Goal: Task Accomplishment & Management: Use online tool/utility

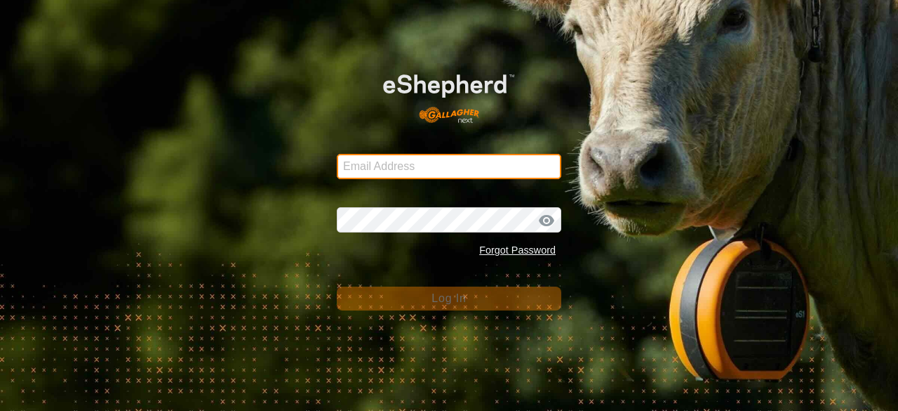
type input "[EMAIL_ADDRESS][DOMAIN_NAME]"
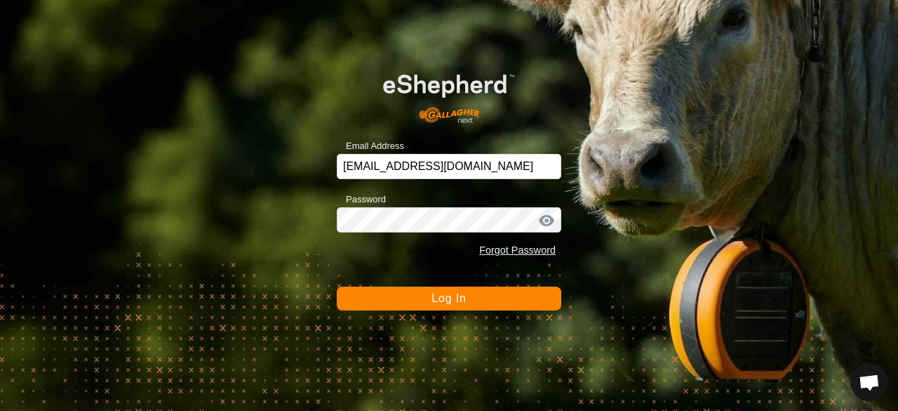
click at [393, 296] on button "Log In" at bounding box center [449, 298] width 225 height 24
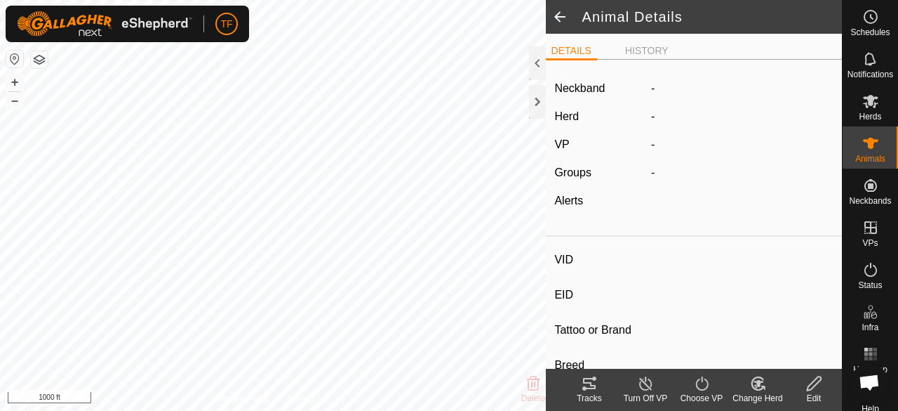
type input "231p"
type input "-"
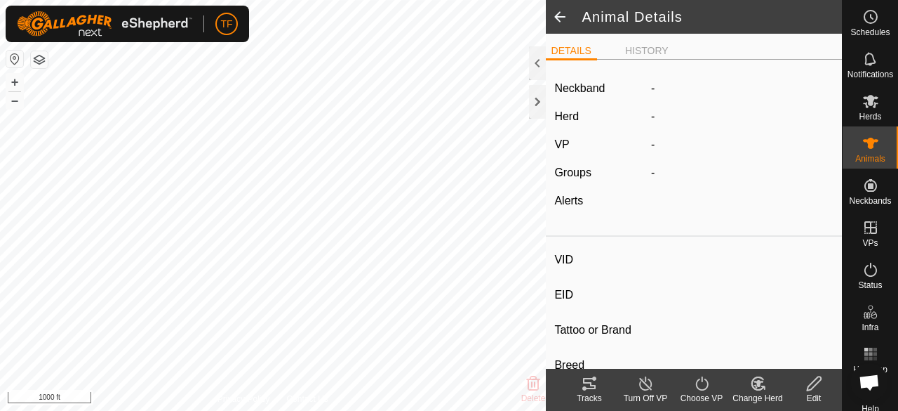
type input "-"
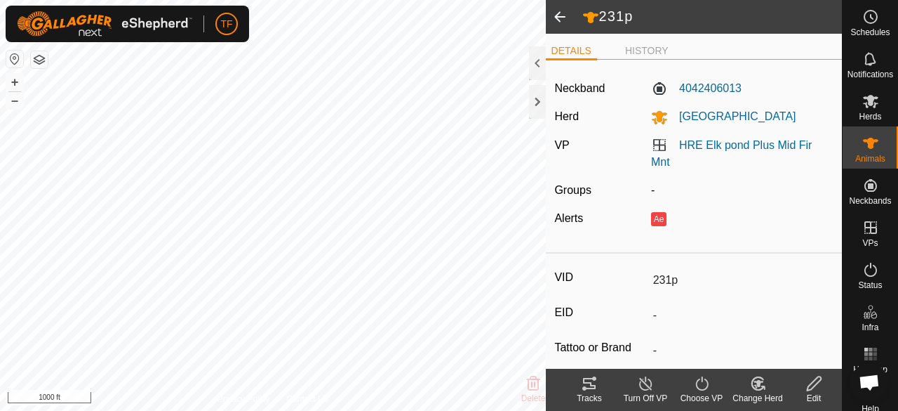
click at [703, 389] on icon at bounding box center [702, 383] width 18 height 17
click at [703, 389] on icon at bounding box center [701, 383] width 13 height 14
click at [703, 385] on icon at bounding box center [702, 383] width 18 height 17
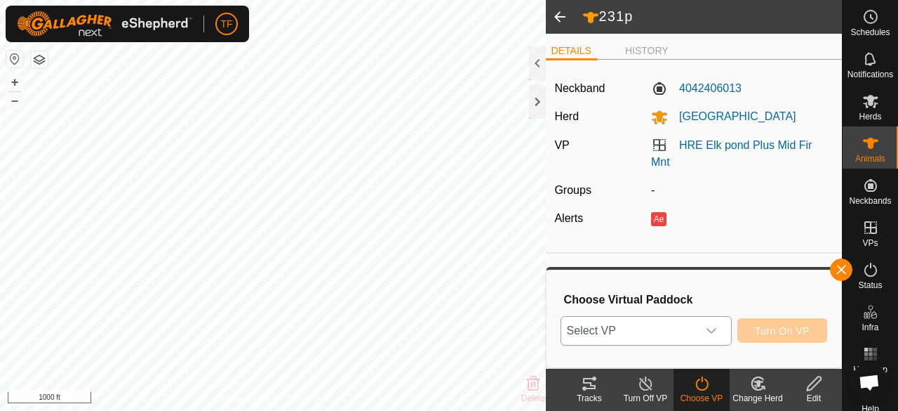
click at [712, 332] on icon "dropdown trigger" at bounding box center [712, 331] width 10 height 6
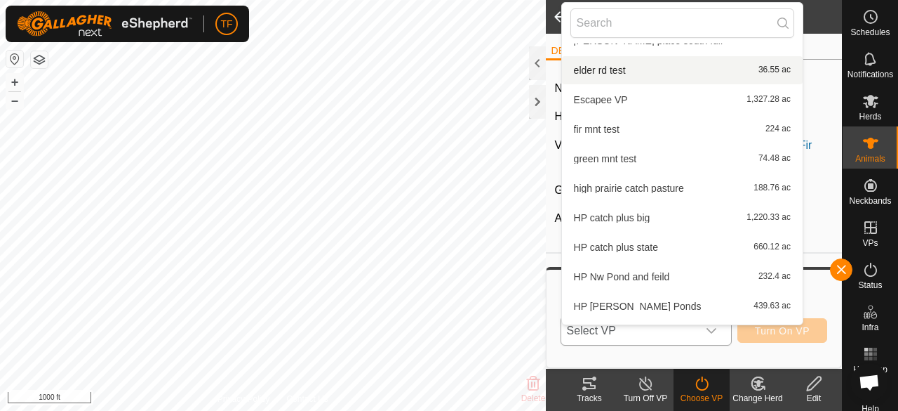
scroll to position [366, 0]
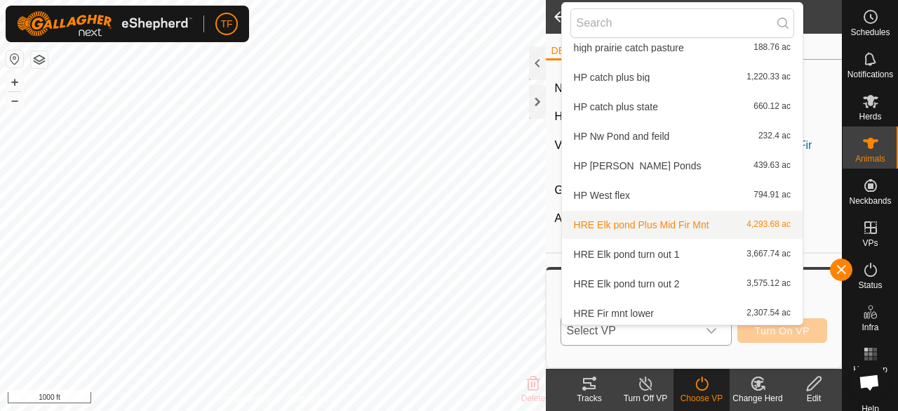
click at [680, 225] on li "HRE Elk pond Plus Mid Fir Mnt 4,293.68 ac" at bounding box center [682, 225] width 241 height 28
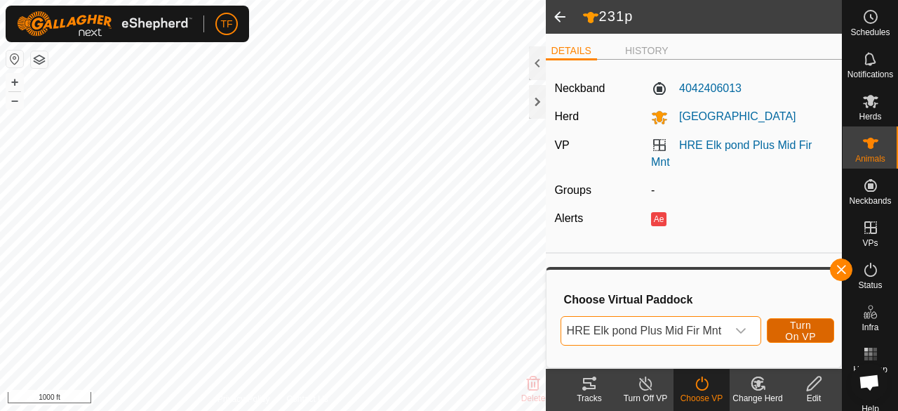
click at [794, 331] on span "Turn On VP" at bounding box center [801, 330] width 32 height 22
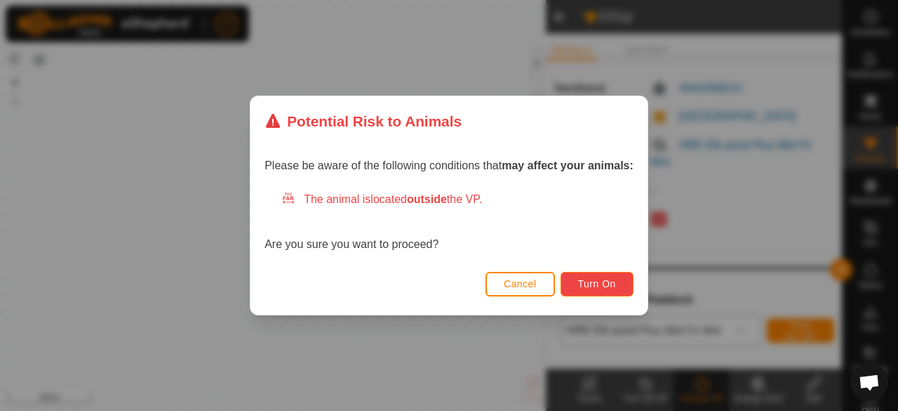
click at [580, 281] on span "Turn On" at bounding box center [597, 283] width 38 height 11
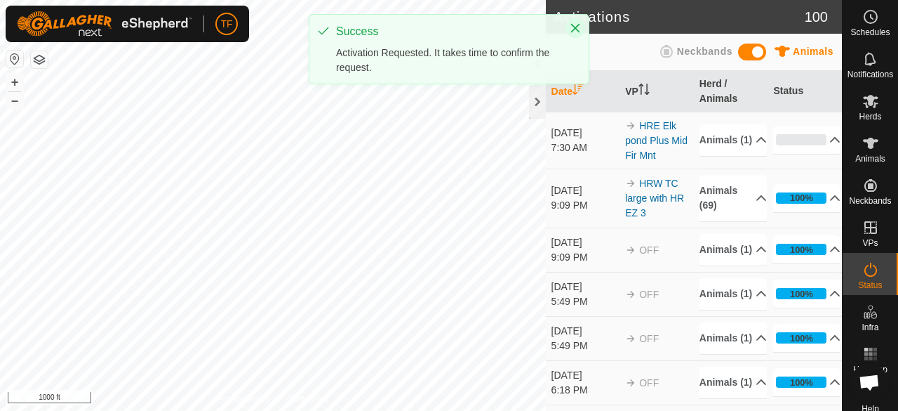
click at [574, 25] on icon "Close" at bounding box center [575, 27] width 11 height 11
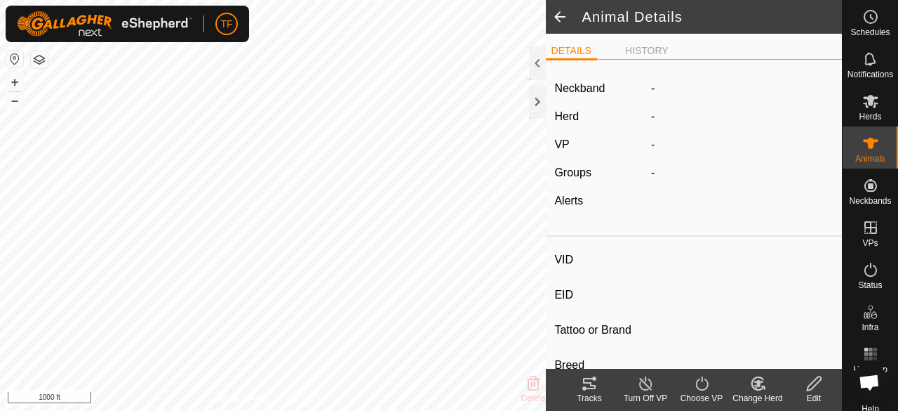
click at [705, 387] on icon at bounding box center [702, 383] width 18 height 17
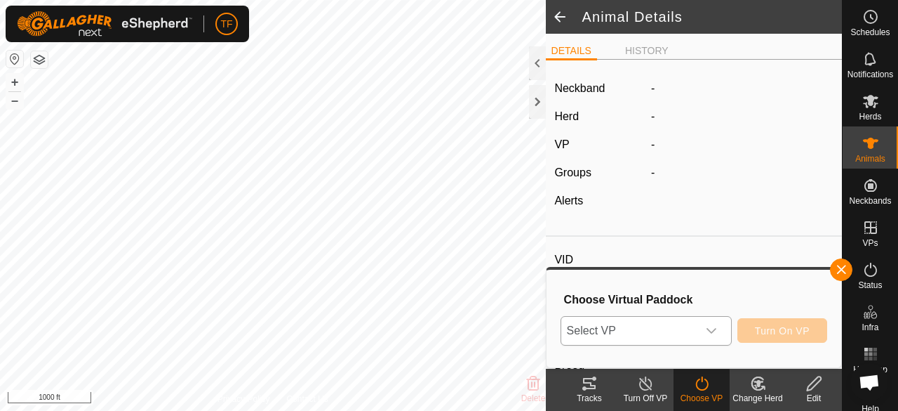
click at [715, 329] on icon "dropdown trigger" at bounding box center [712, 331] width 10 height 6
click at [710, 329] on icon "dropdown trigger" at bounding box center [711, 330] width 11 height 11
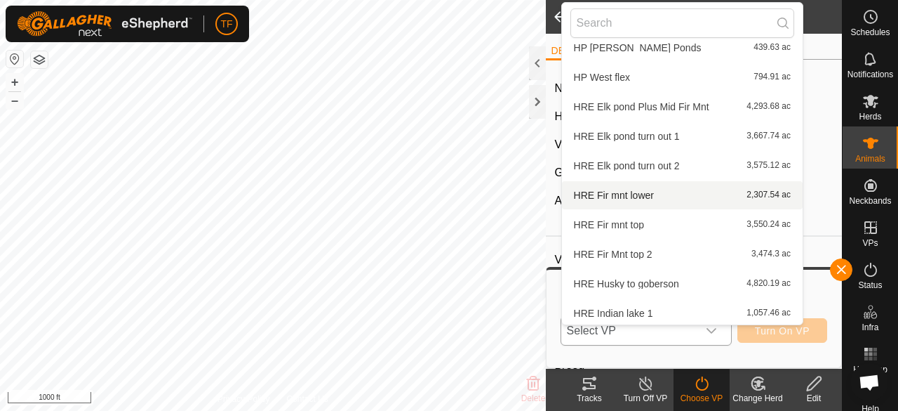
scroll to position [507, 0]
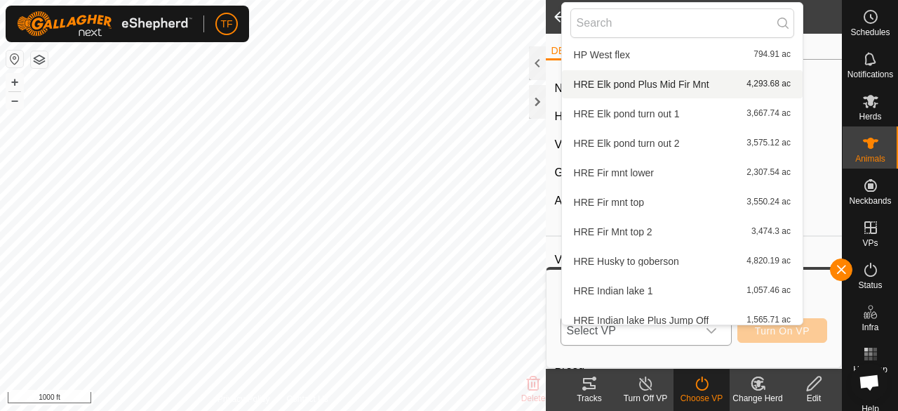
type input "J5p"
type input "-"
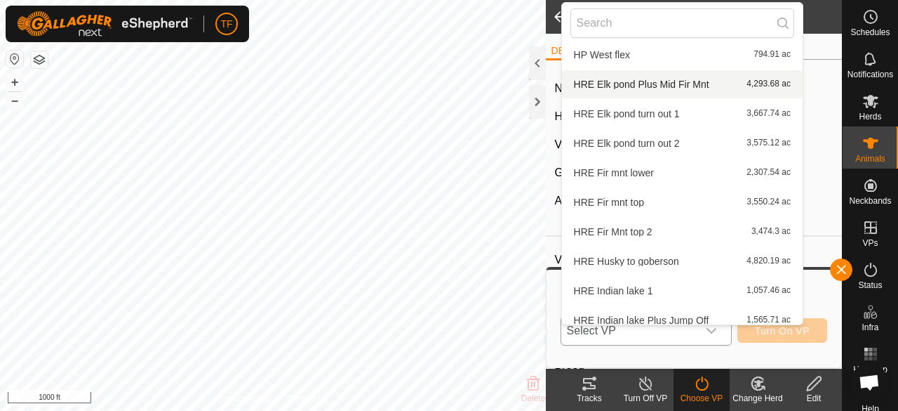
type input "-"
click at [654, 84] on li "HRE Elk pond Plus Mid Fir Mnt 4,293.68 ac" at bounding box center [682, 84] width 241 height 28
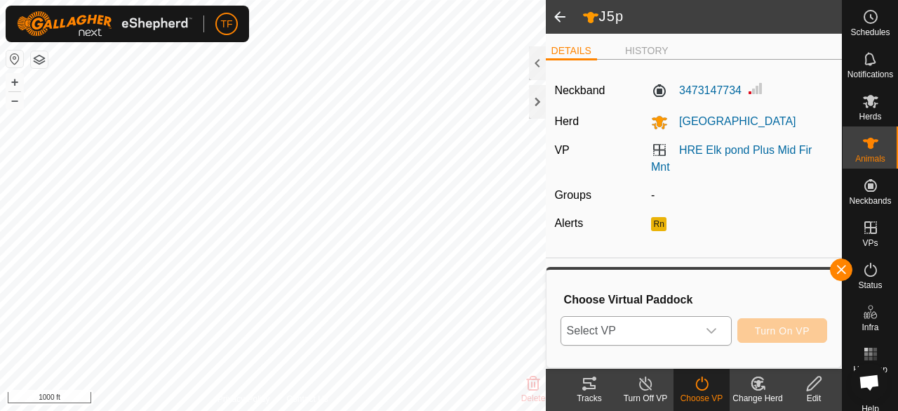
click at [654, 128] on span "HRE Elk pond Plus Mid Fir Mnt" at bounding box center [641, 132] width 135 height 8
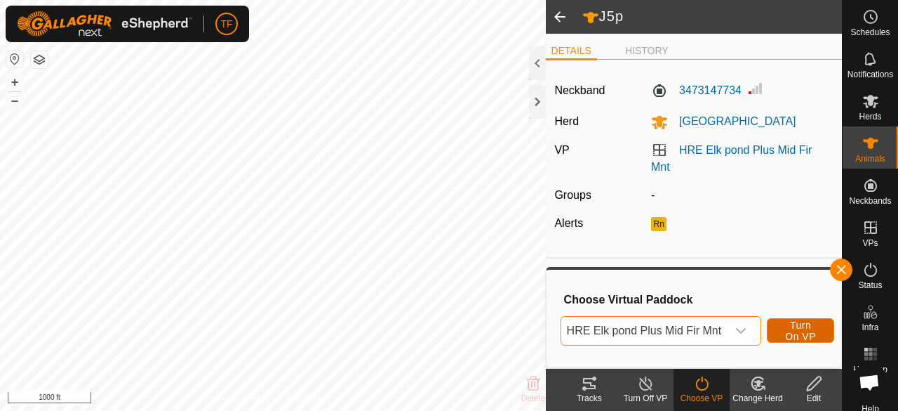
click at [789, 333] on span "Turn On VP" at bounding box center [801, 330] width 32 height 22
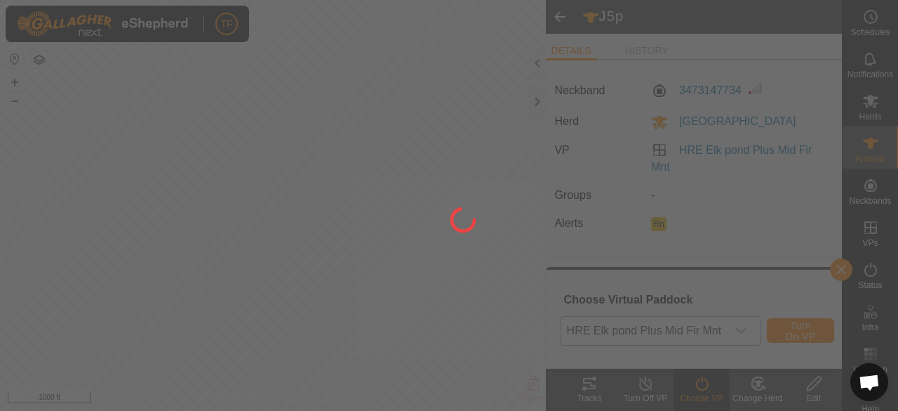
click at [789, 332] on div at bounding box center [449, 205] width 898 height 411
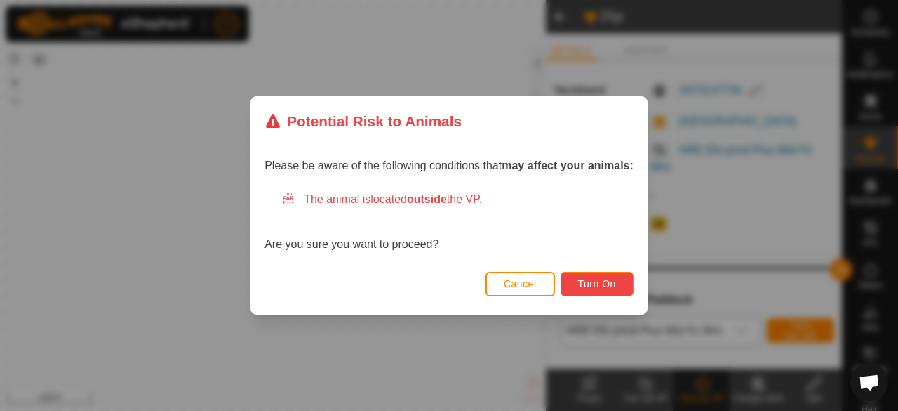
click at [595, 285] on span "Turn On" at bounding box center [597, 283] width 38 height 11
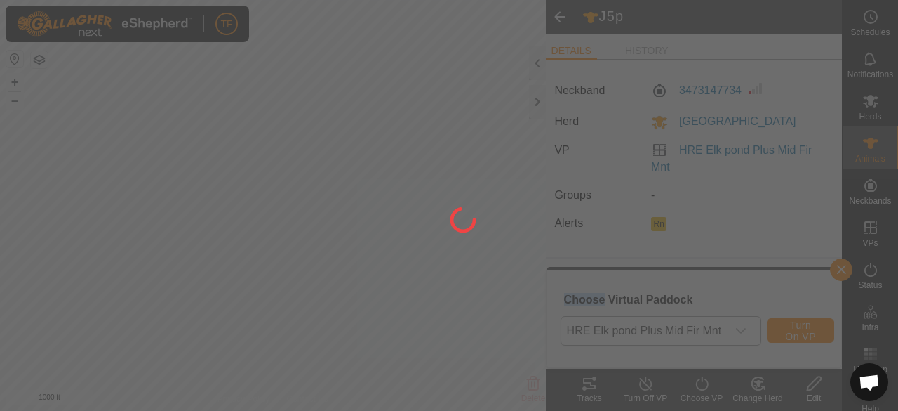
click at [595, 285] on div at bounding box center [449, 205] width 898 height 411
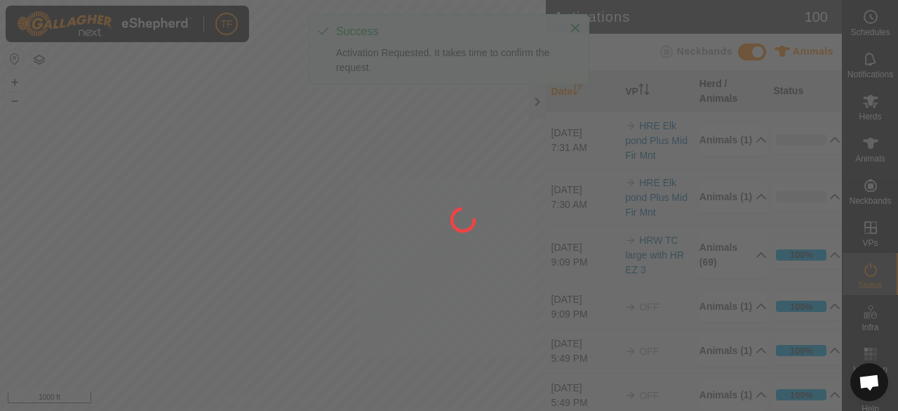
click at [575, 27] on div at bounding box center [449, 205] width 898 height 411
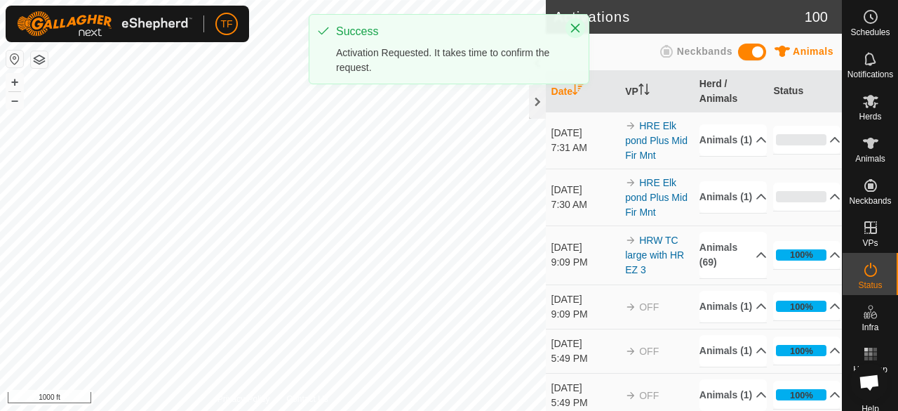
click at [575, 26] on icon "Close" at bounding box center [575, 27] width 11 height 11
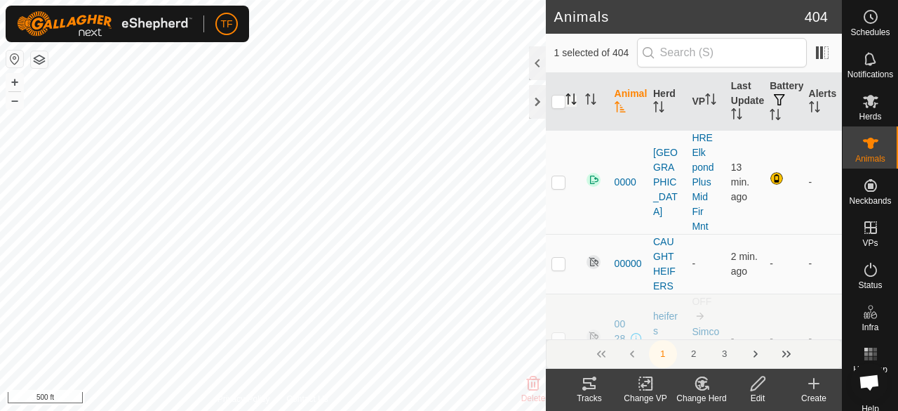
click at [572, 100] on icon "Activate to sort" at bounding box center [571, 98] width 11 height 11
click at [573, 99] on icon "Activate to sort" at bounding box center [571, 98] width 11 height 11
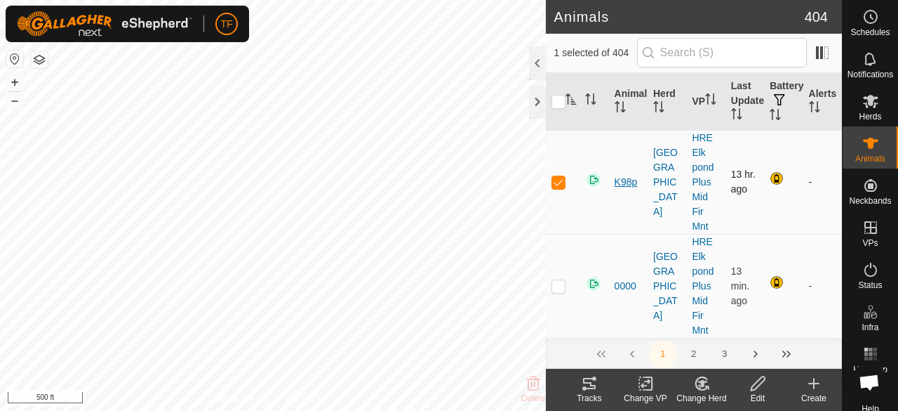
click at [625, 185] on span "K98p" at bounding box center [626, 182] width 23 height 15
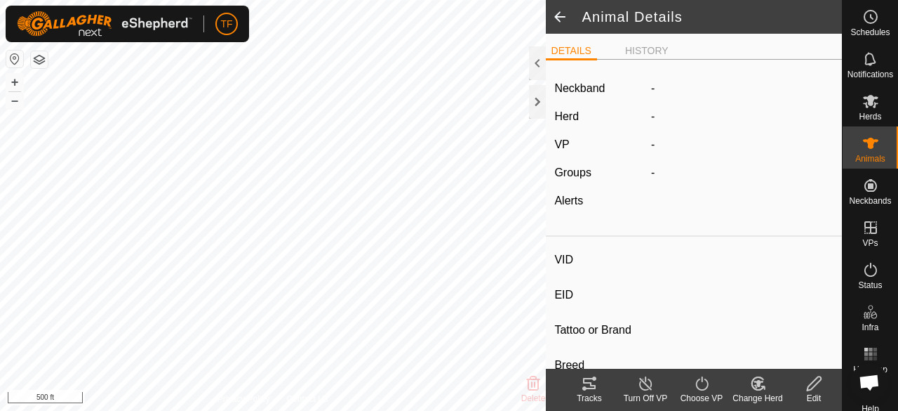
type input "K98p"
type input "-"
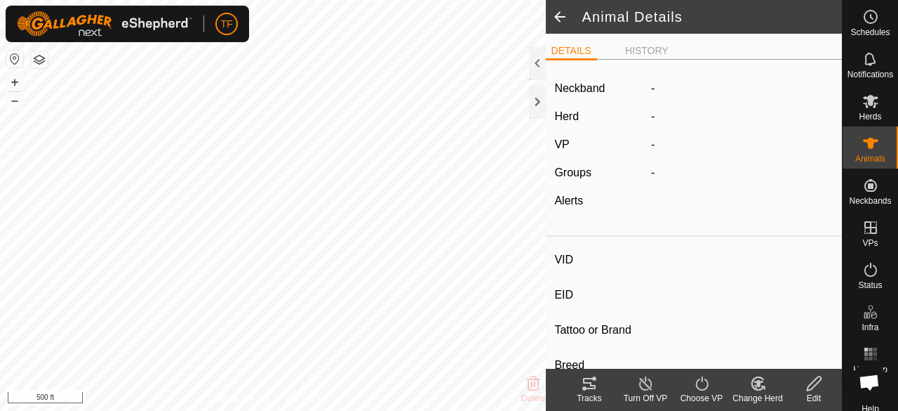
type input "-"
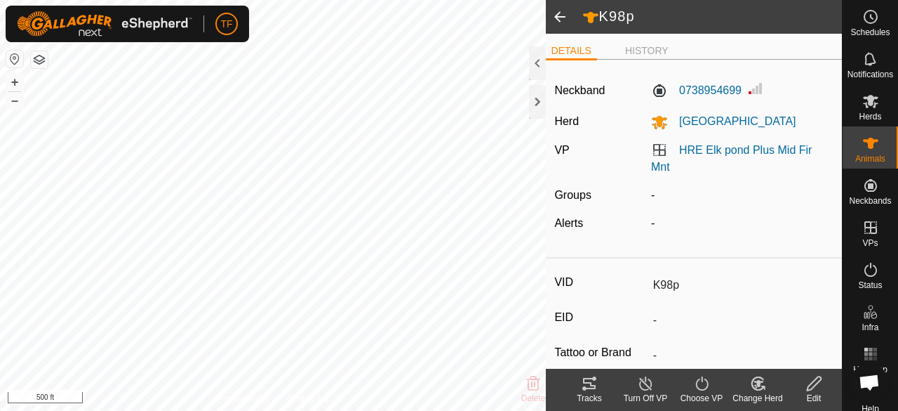
click at [705, 393] on div "Choose VP" at bounding box center [702, 398] width 56 height 13
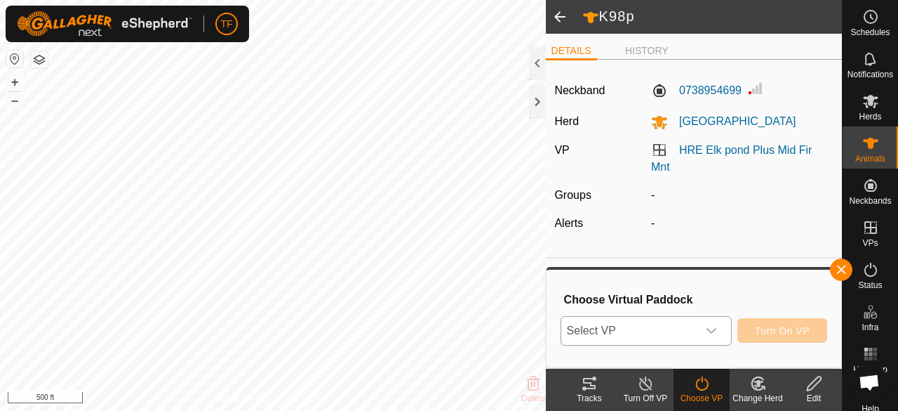
click at [710, 319] on div "dropdown trigger" at bounding box center [712, 331] width 28 height 28
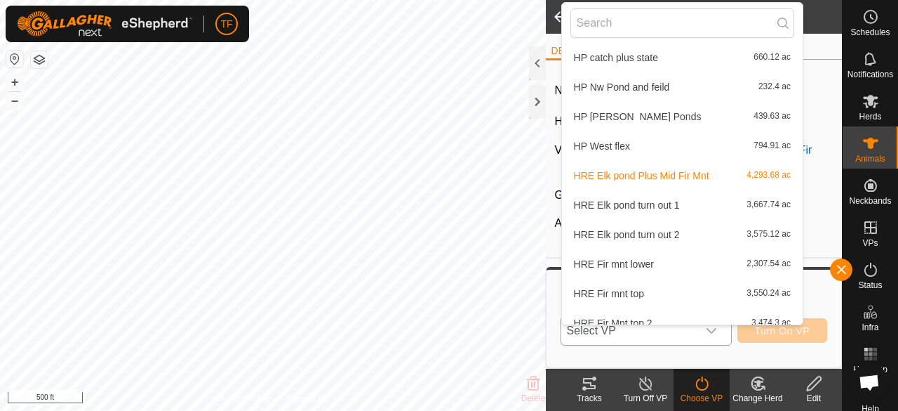
scroll to position [437, 0]
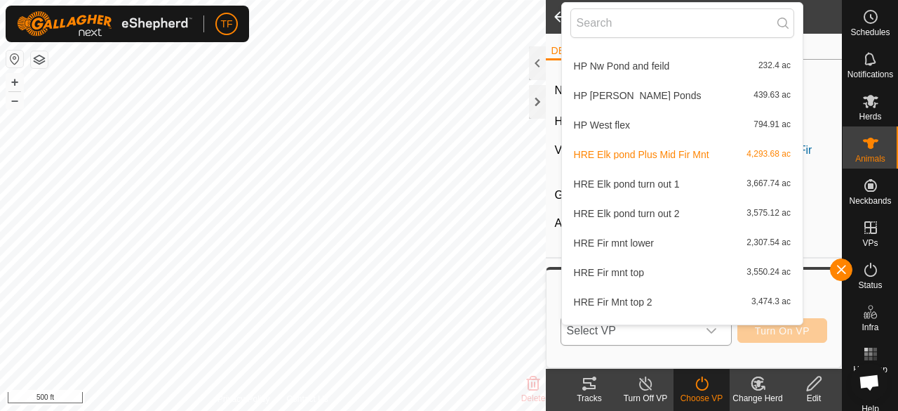
click at [669, 154] on li "HRE Elk pond Plus Mid Fir Mnt 4,293.68 ac" at bounding box center [682, 154] width 241 height 28
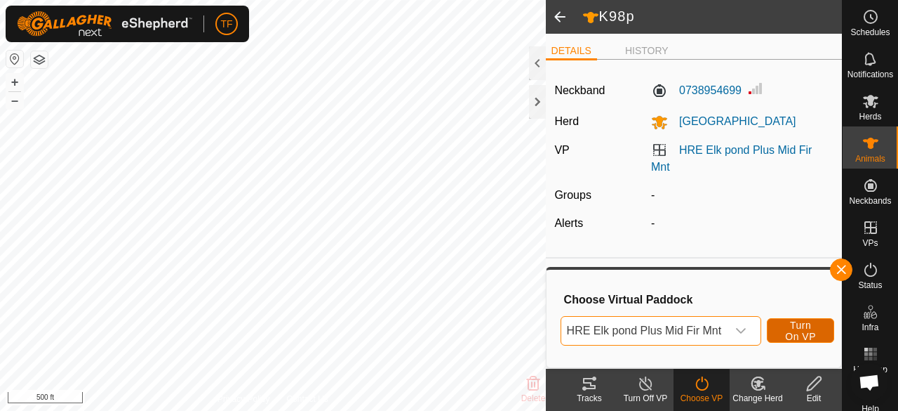
click at [793, 324] on span "Turn On VP" at bounding box center [801, 330] width 32 height 22
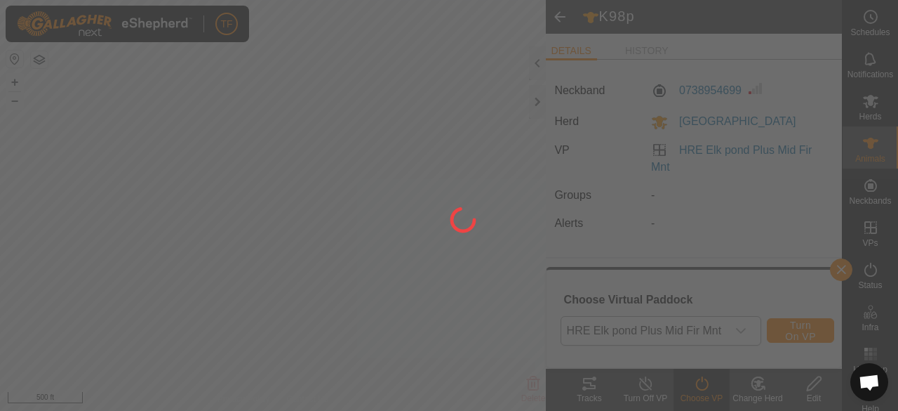
click at [793, 324] on div at bounding box center [449, 205] width 898 height 411
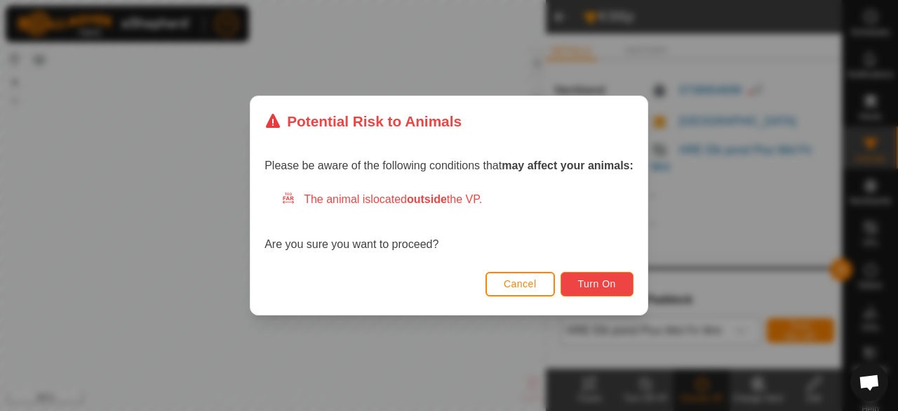
click at [604, 274] on button "Turn On" at bounding box center [597, 284] width 73 height 25
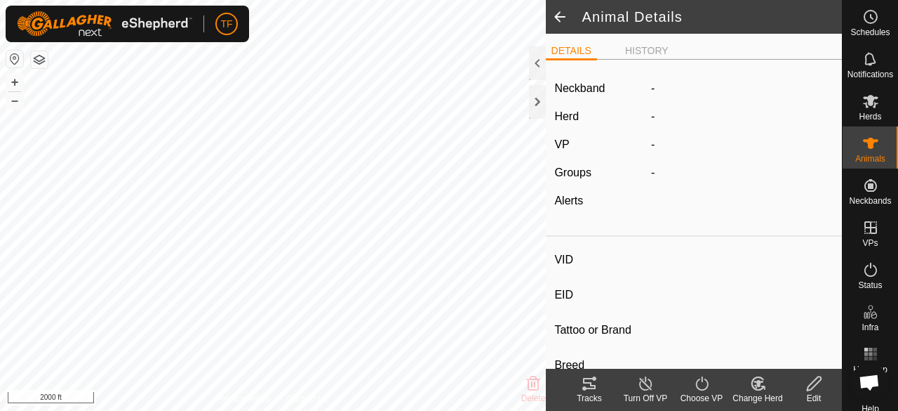
type input "K20p"
type input "-"
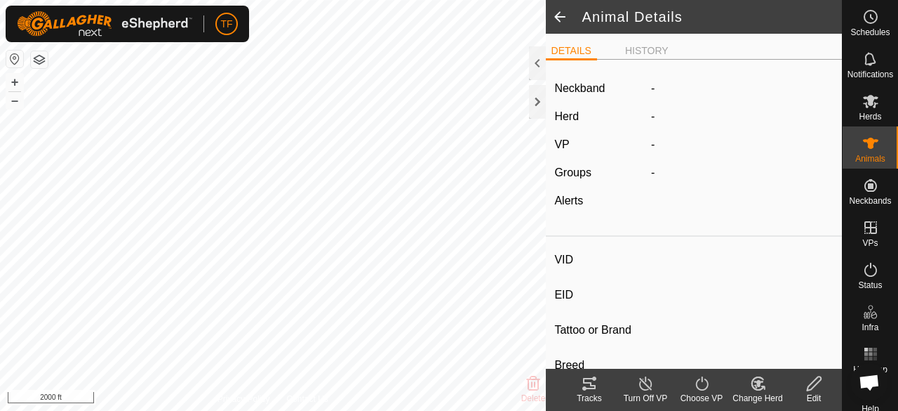
type input "-"
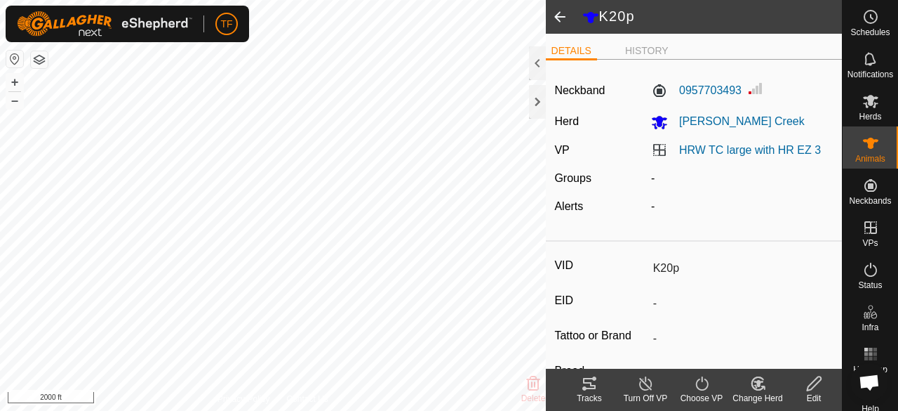
click at [703, 389] on icon at bounding box center [701, 383] width 13 height 14
click at [709, 384] on icon at bounding box center [702, 383] width 18 height 17
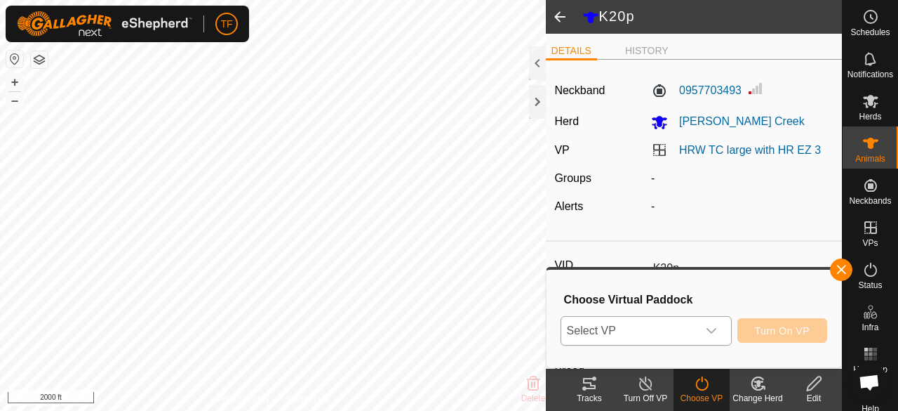
click at [715, 335] on icon "dropdown trigger" at bounding box center [711, 330] width 11 height 11
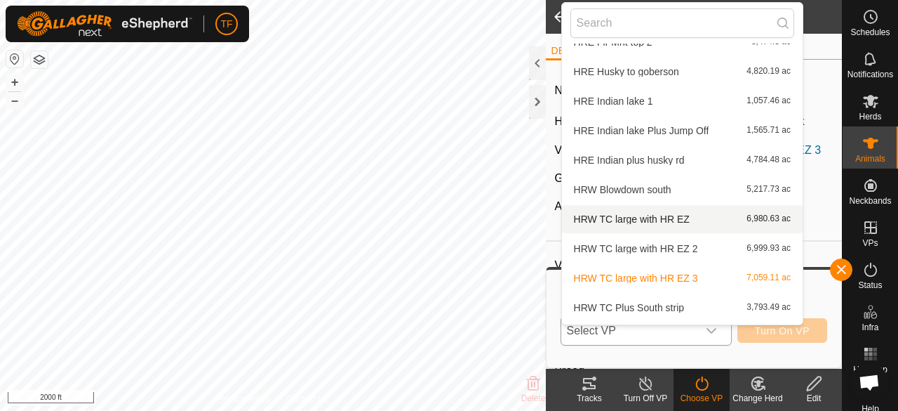
scroll to position [717, 0]
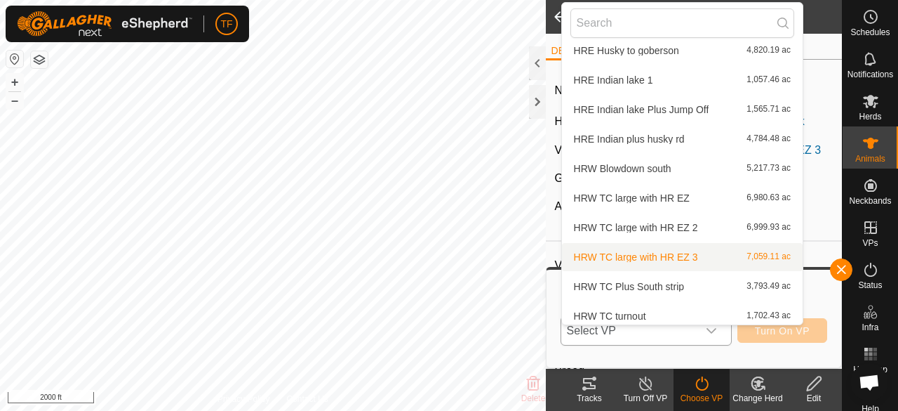
click at [651, 258] on span "HRW TC large with HR EZ 3" at bounding box center [636, 257] width 124 height 10
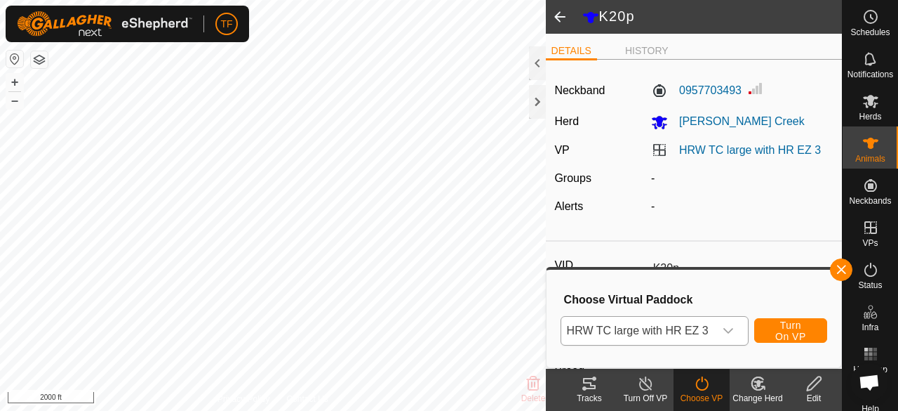
click at [651, 266] on span "HRW TC large with HR EZ 3" at bounding box center [636, 270] width 124 height 8
click at [783, 332] on span "Turn On VP" at bounding box center [791, 330] width 38 height 22
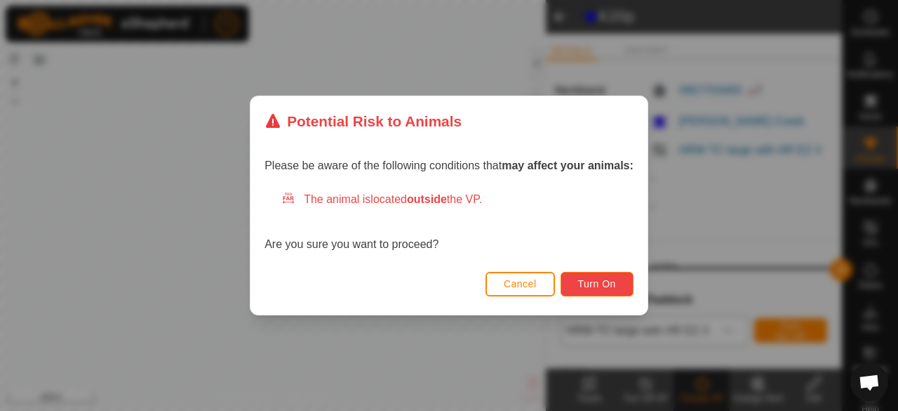
click at [592, 280] on span "Turn On" at bounding box center [597, 283] width 38 height 11
